Goal: Task Accomplishment & Management: Use online tool/utility

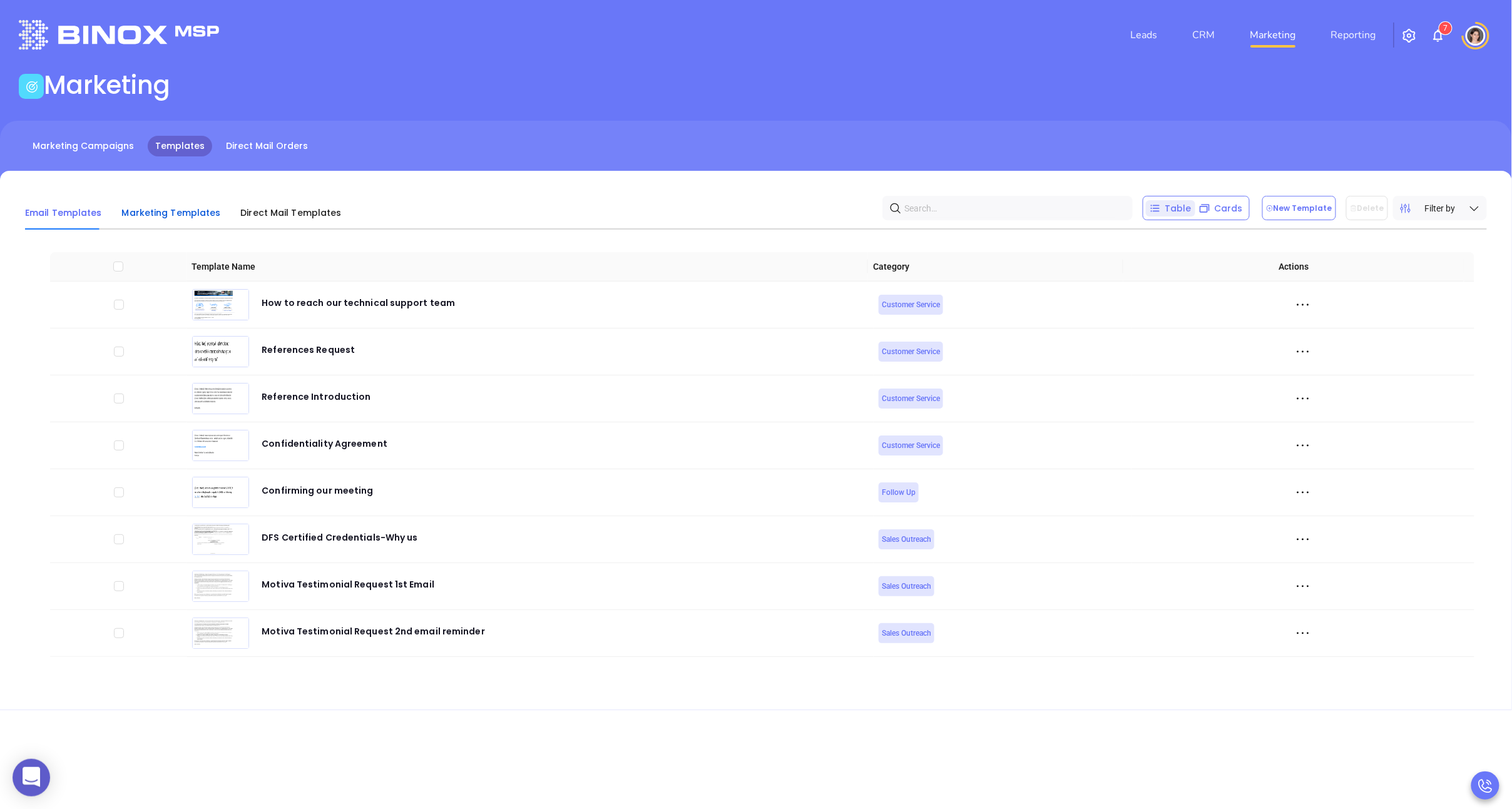
click at [173, 212] on span "Marketing Templates" at bounding box center [171, 212] width 99 height 12
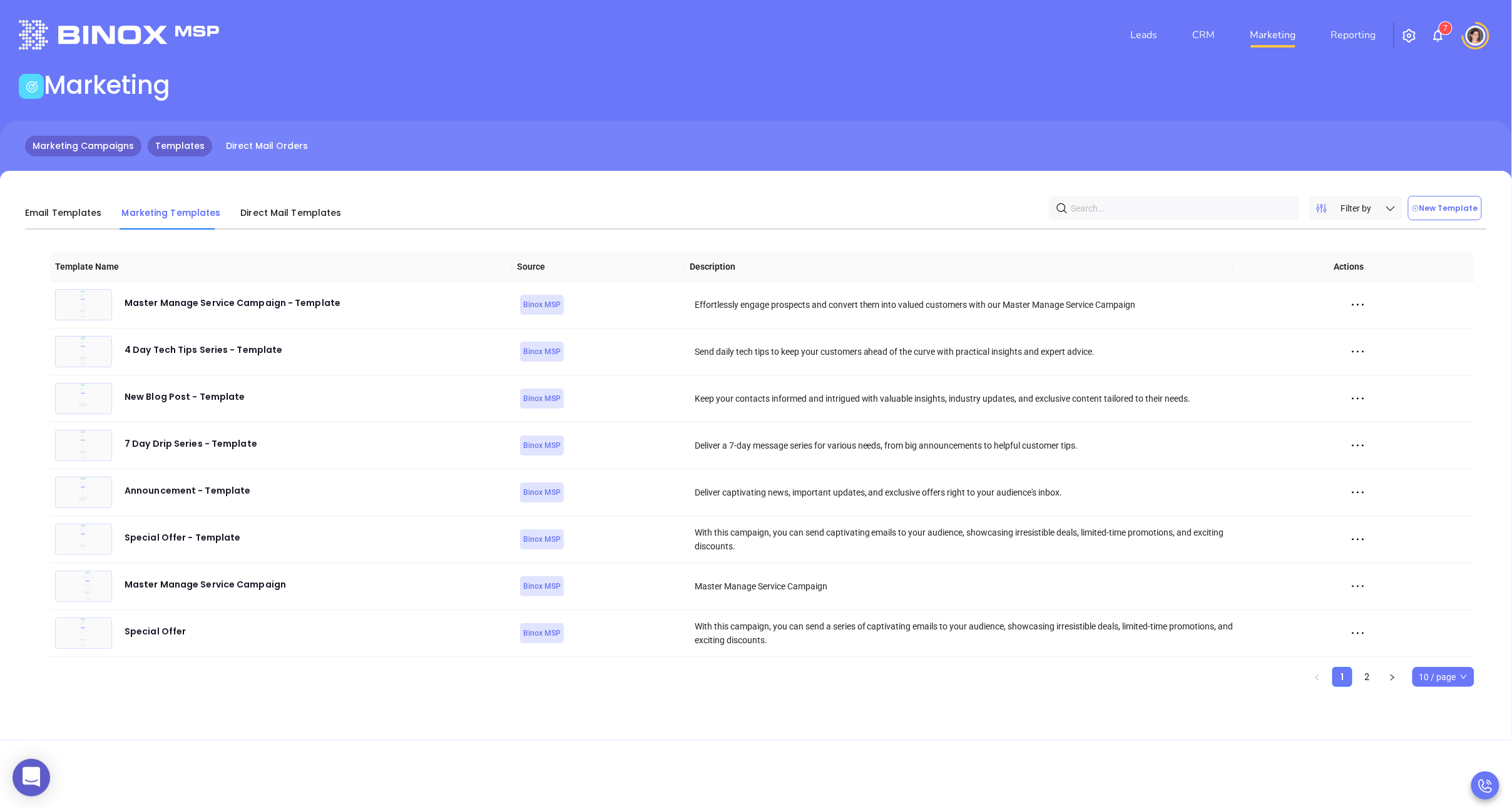
click at [97, 148] on link "Marketing Campaigns" at bounding box center [83, 146] width 116 height 20
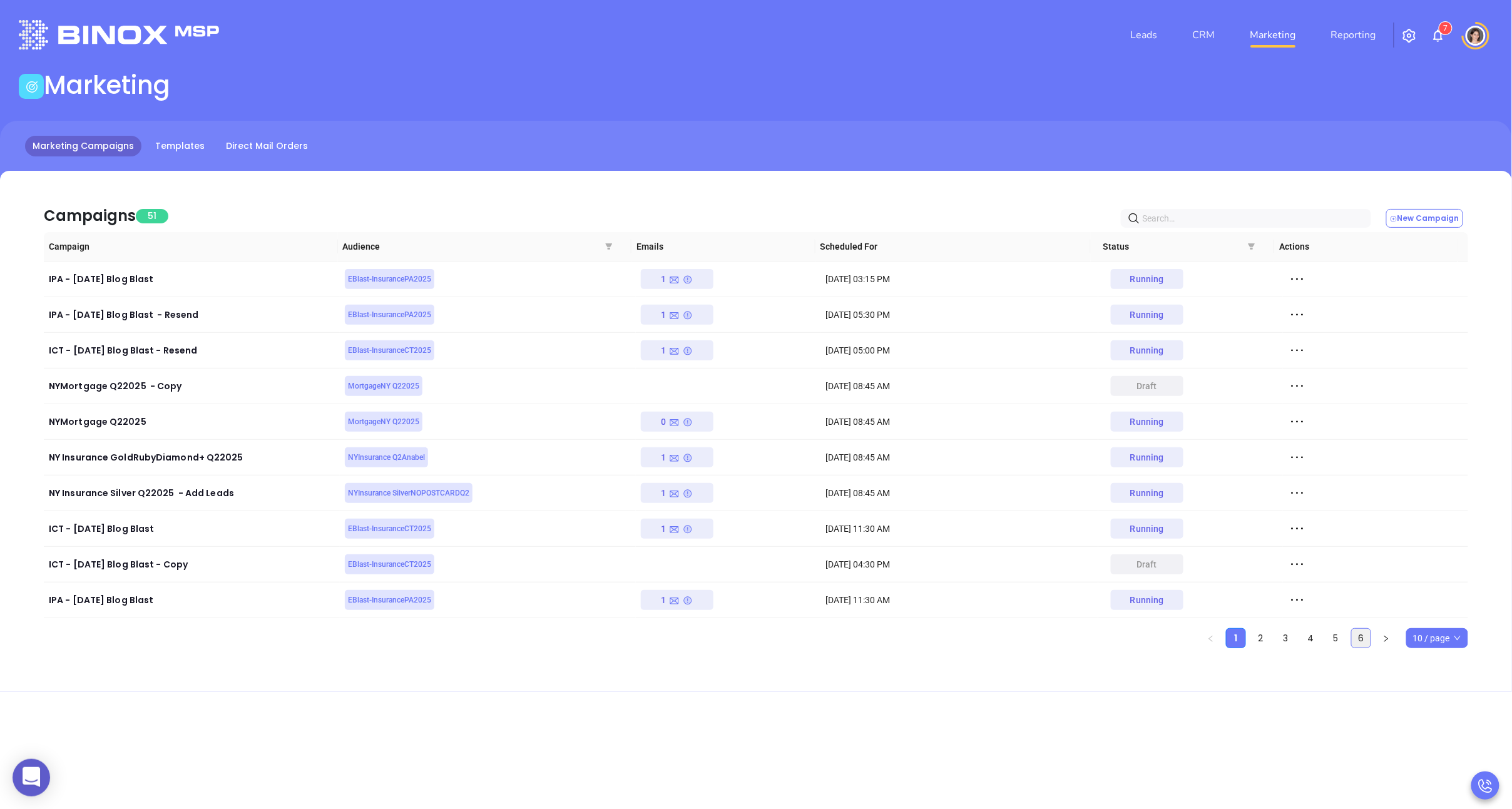
click at [1357, 644] on link "6" at bounding box center [1361, 638] width 19 height 19
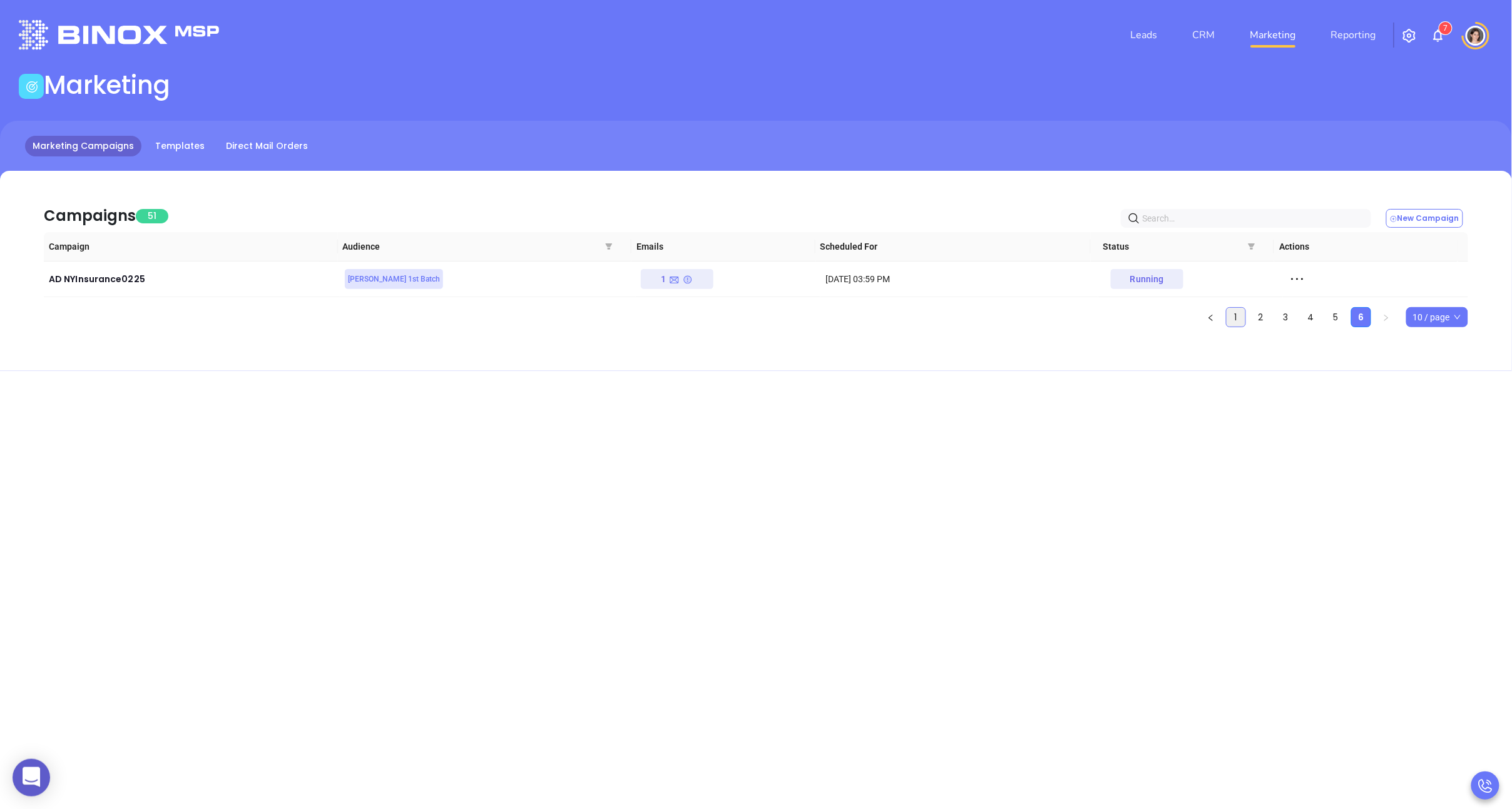
click at [1235, 314] on link "1" at bounding box center [1236, 317] width 19 height 19
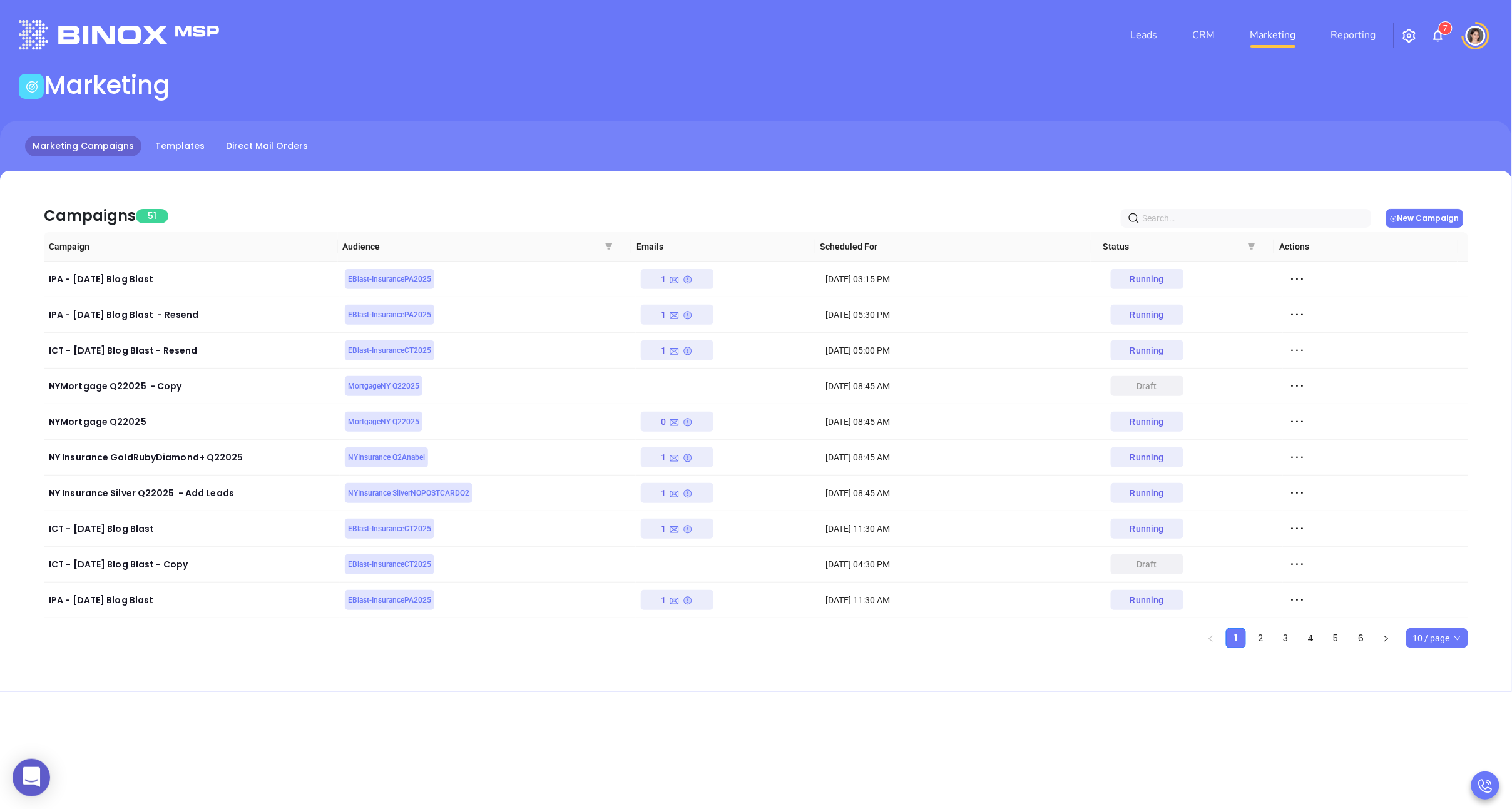
click at [1427, 210] on button "New Campaign" at bounding box center [1424, 219] width 77 height 19
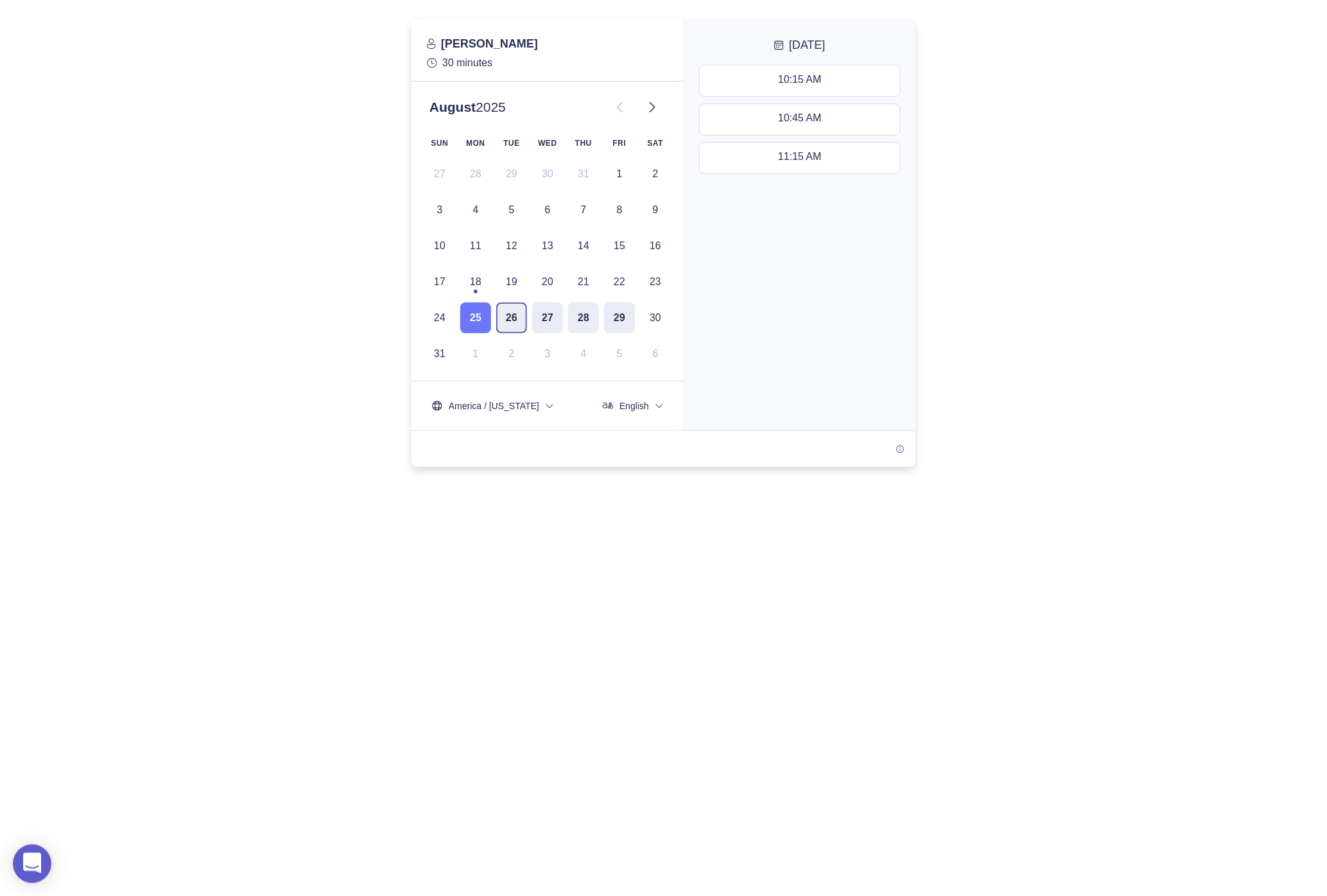
click at [512, 319] on button "26" at bounding box center [512, 318] width 31 height 31
click at [523, 345] on div "SUN MON TUE WED THU FRI SAT 27 28 29 30 31 1 2 3 4 5 6 7 8 9 10 11 12 13 14 15 …" at bounding box center [547, 251] width 247 height 236
click at [531, 352] on div "SUN MON TUE WED THU FRI SAT 27 28 29 30 31 1 2 3 4 5 6 7 8 9 10 11 12 13 14 15 …" at bounding box center [547, 251] width 247 height 236
click at [665, 101] on button at bounding box center [652, 107] width 27 height 27
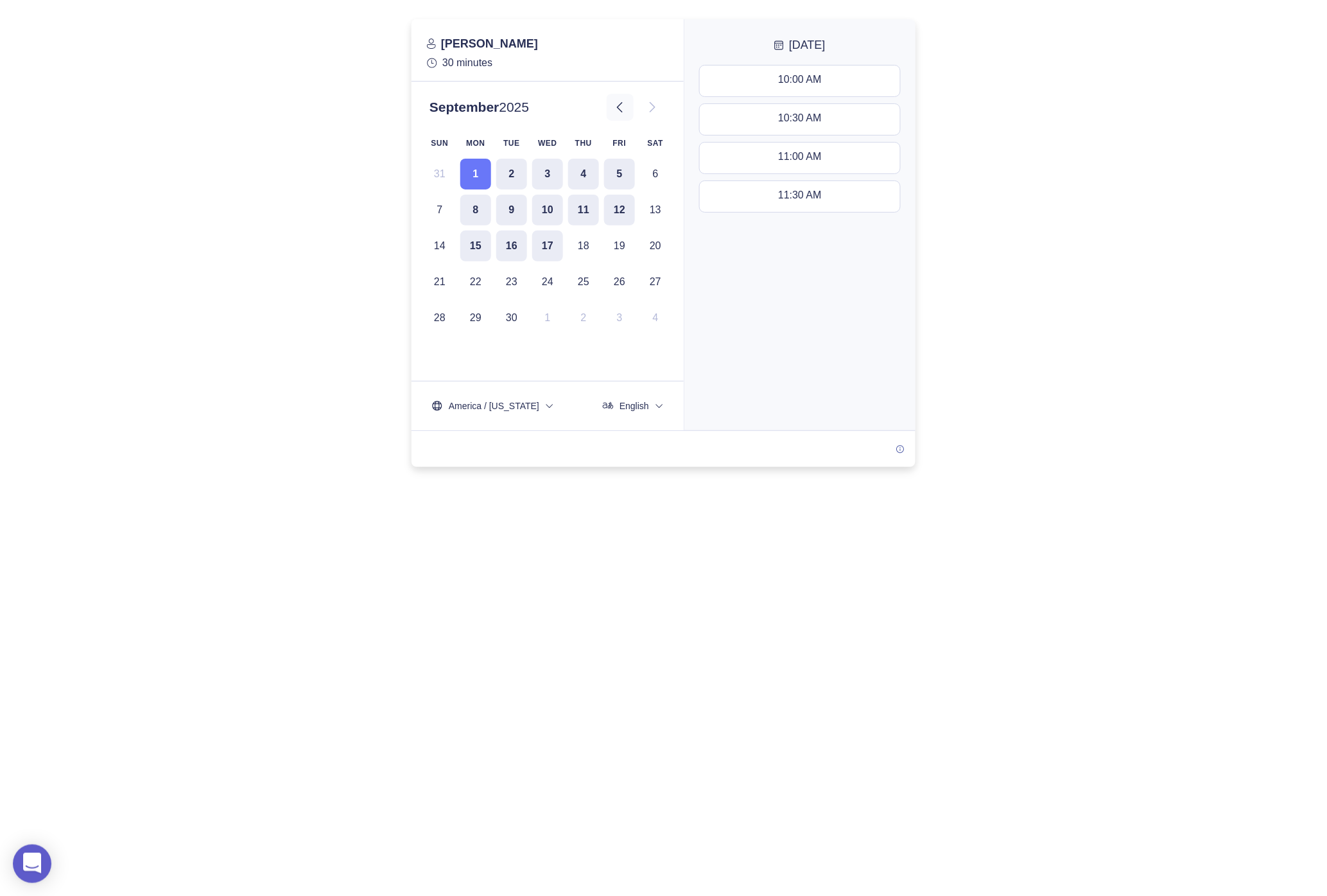
click at [614, 110] on icon at bounding box center [620, 107] width 15 height 15
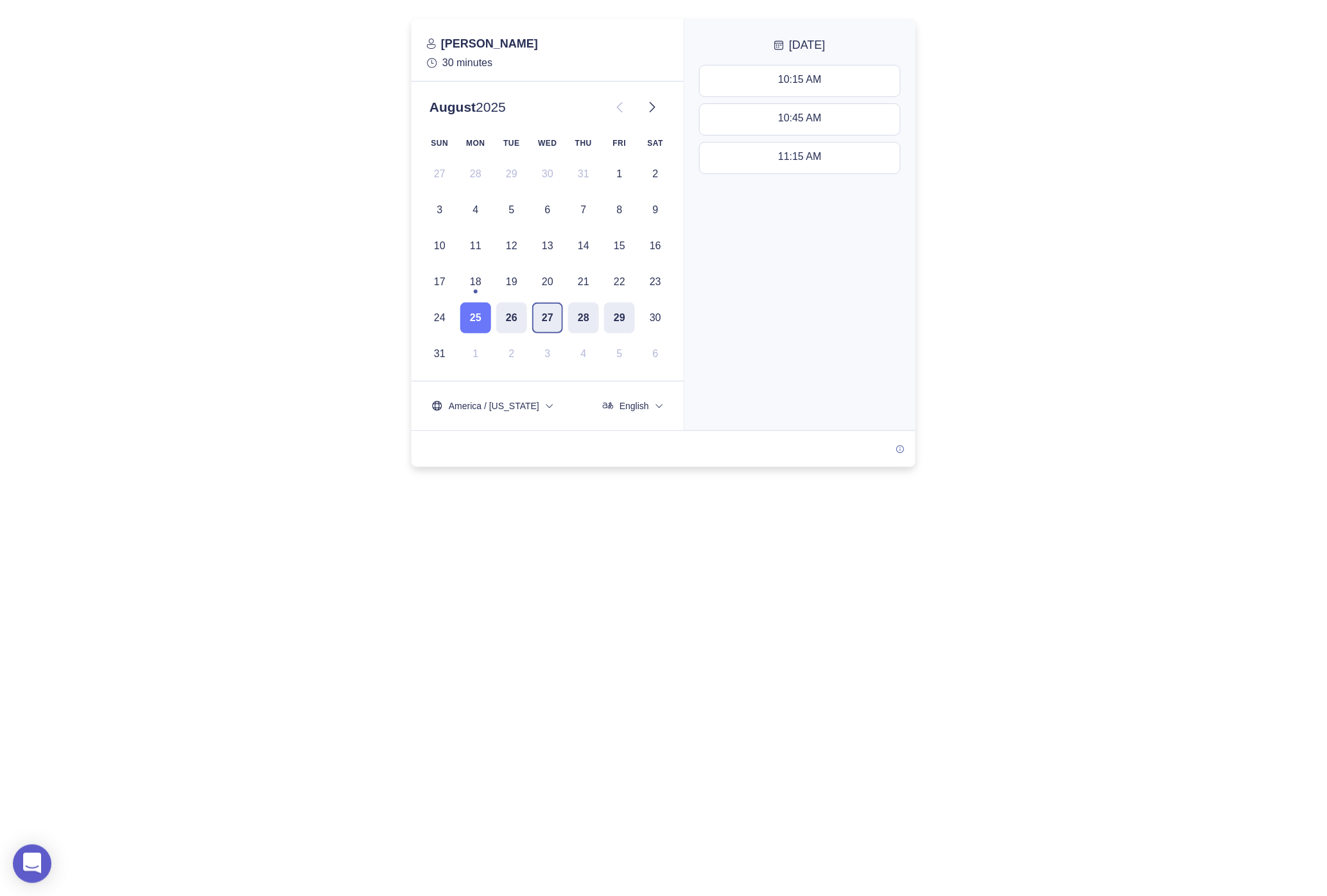
click at [549, 315] on button "27" at bounding box center [548, 318] width 31 height 31
click at [651, 99] on icon at bounding box center [652, 107] width 15 height 15
